Goal: Task Accomplishment & Management: Use online tool/utility

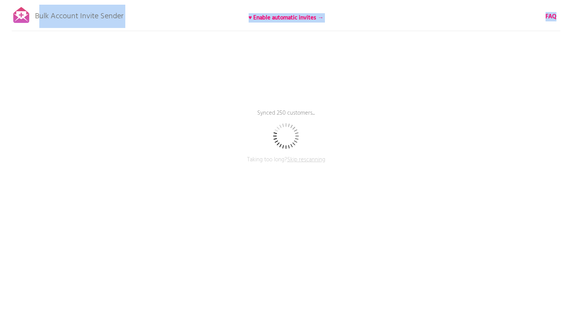
drag, startPoint x: 126, startPoint y: 14, endPoint x: 37, endPoint y: 14, distance: 88.3
click at [37, 14] on div "Bulk Account Invite Sender ♥ Enable automatic invites → FAQ Synced 250 customer…" at bounding box center [286, 136] width 572 height 272
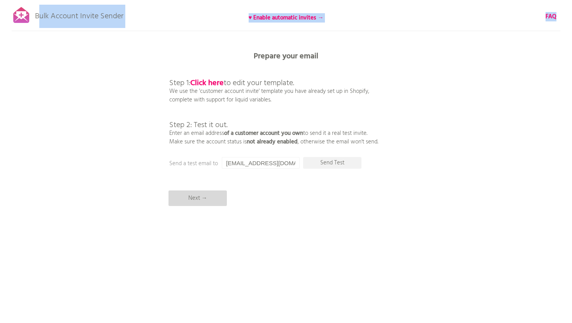
click at [215, 199] on p "Next →" at bounding box center [197, 199] width 58 height 16
copy p "Bulk Account Invite Sender"
drag, startPoint x: 123, startPoint y: 16, endPoint x: 37, endPoint y: 12, distance: 86.0
click at [37, 12] on p "Bulk Account Invite Sender" at bounding box center [79, 14] width 88 height 19
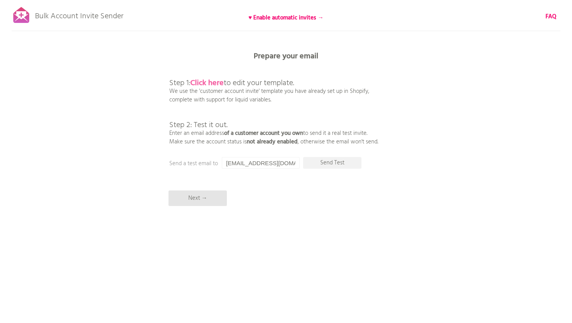
click at [213, 81] on b "Click here" at bounding box center [206, 83] width 33 height 12
click at [330, 166] on p "Send Test" at bounding box center [332, 163] width 58 height 12
click at [327, 162] on p "Send Test" at bounding box center [332, 163] width 58 height 12
click at [279, 165] on input "[EMAIL_ADDRESS][DOMAIN_NAME]" at bounding box center [261, 163] width 78 height 12
paste input "[PERSON_NAME]"
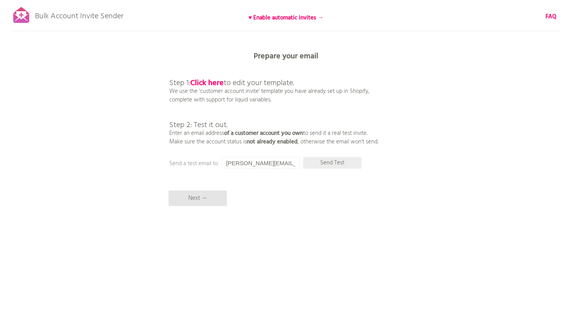
type input "[PERSON_NAME][EMAIL_ADDRESS][DOMAIN_NAME]"
click at [328, 168] on p "Send Test" at bounding box center [332, 163] width 58 height 12
click at [316, 163] on p "Send Test" at bounding box center [332, 163] width 58 height 12
click at [323, 161] on p "Send Test" at bounding box center [332, 163] width 58 height 12
click at [327, 164] on p "Send Test" at bounding box center [332, 163] width 58 height 12
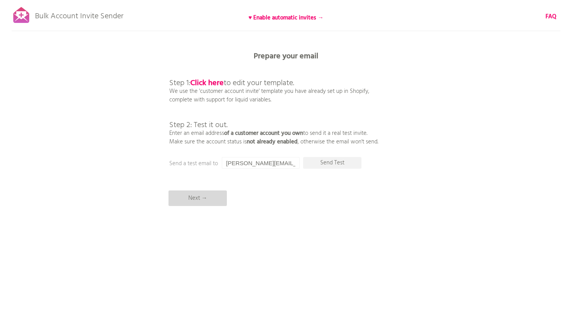
click at [222, 203] on p "Next →" at bounding box center [197, 199] width 58 height 16
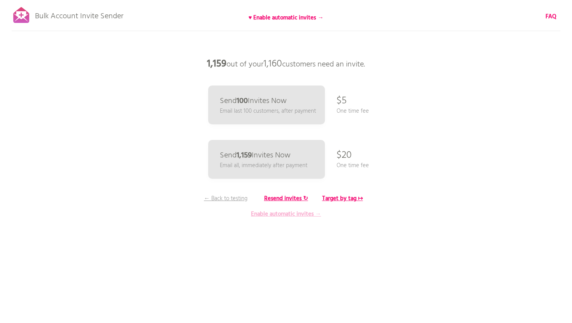
click at [302, 211] on b "Enable automatic invites →" at bounding box center [286, 214] width 70 height 9
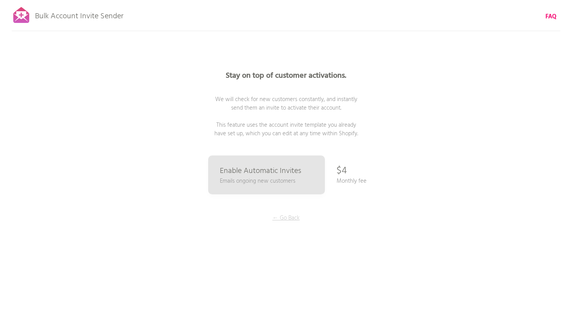
click at [292, 220] on p "← Go Back" at bounding box center [286, 218] width 58 height 9
